Goal: Register for event/course

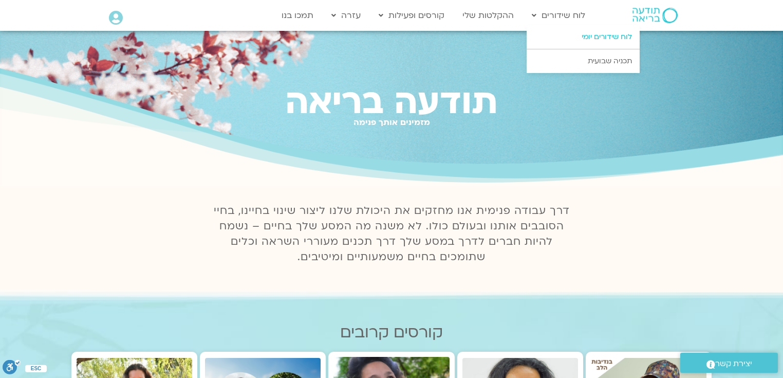
click at [599, 35] on link "לוח שידורים יומי" at bounding box center [583, 37] width 113 height 24
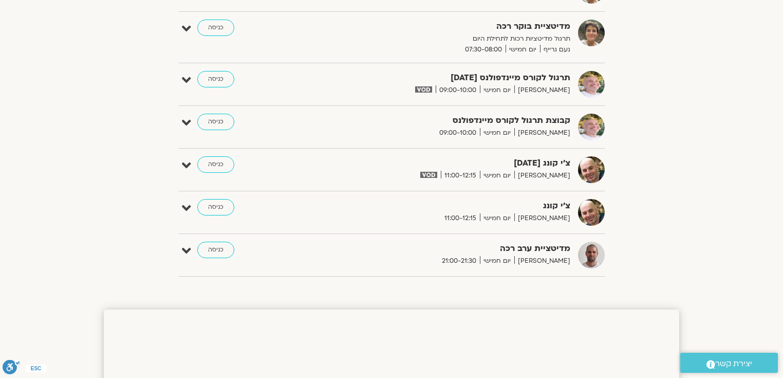
scroll to position [247, 0]
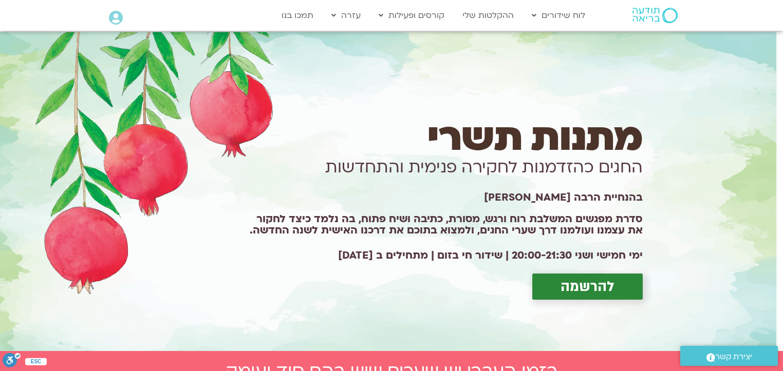
click at [579, 285] on span "להרשמה" at bounding box center [587, 287] width 54 height 16
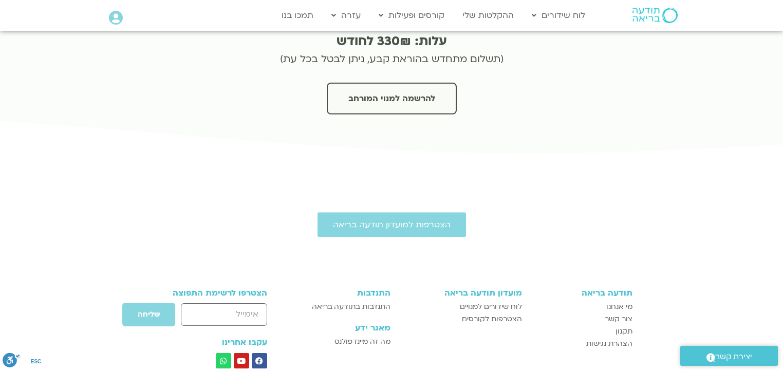
scroll to position [2407, 0]
